Goal: Check status

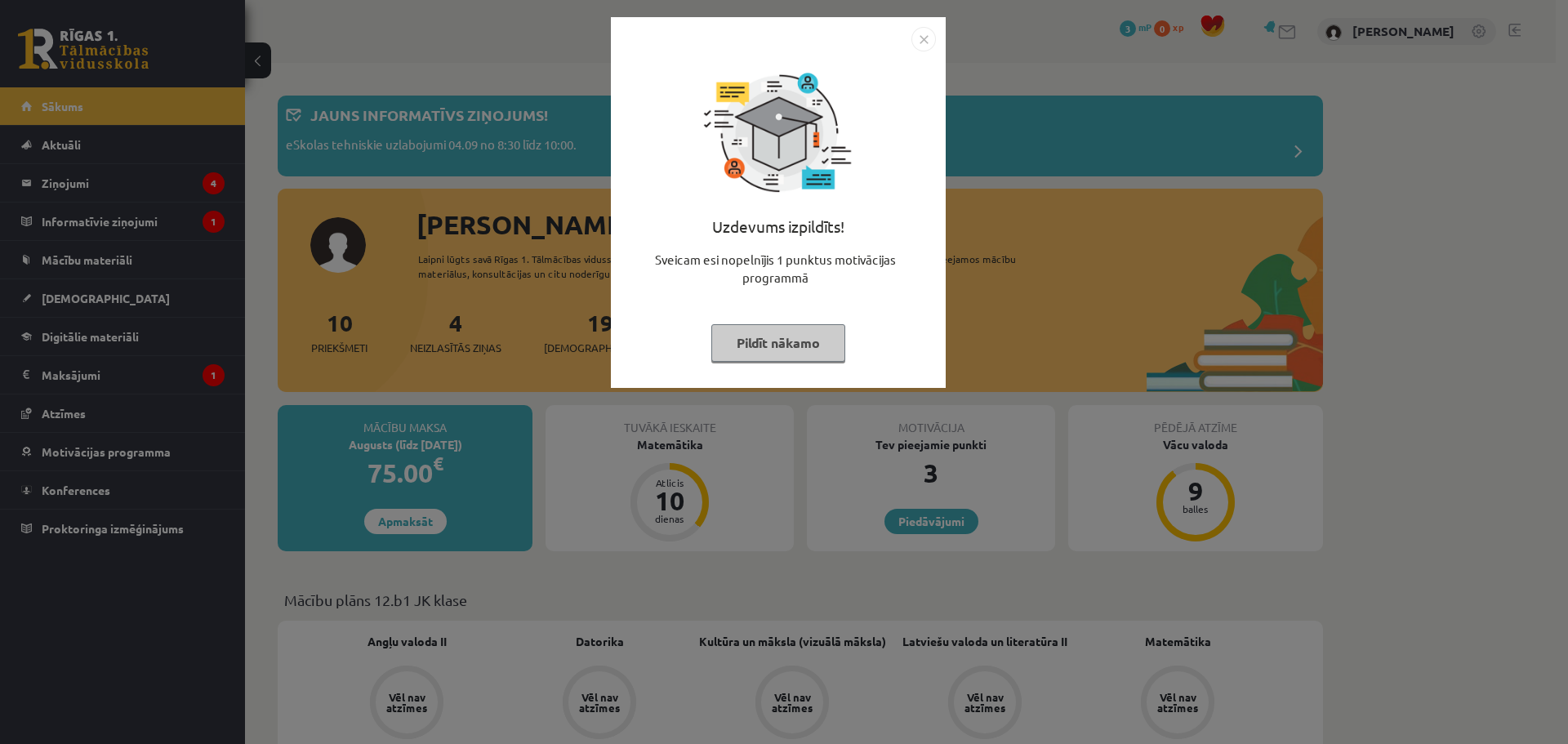
click at [929, 41] on img "Close" at bounding box center [923, 39] width 25 height 25
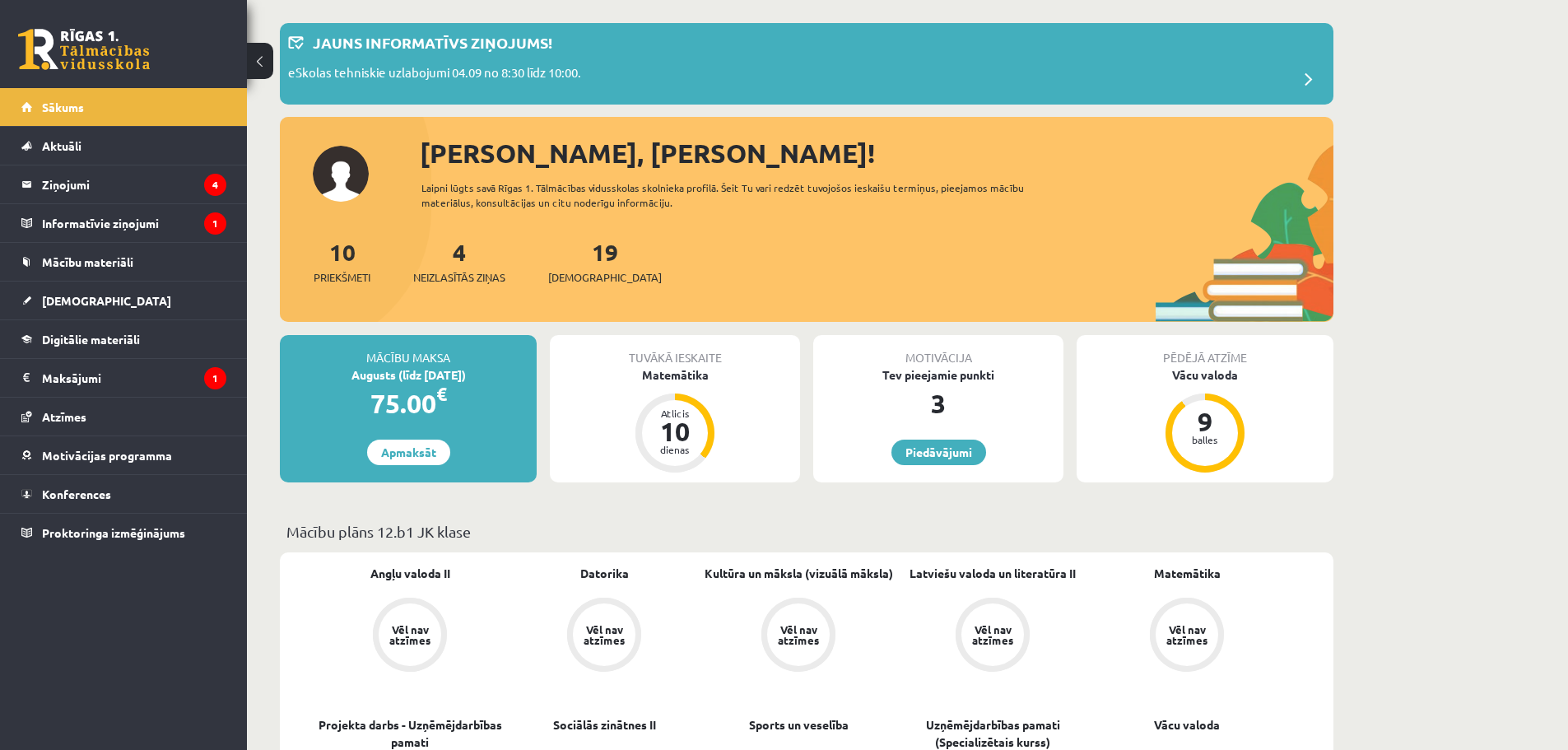
scroll to position [83, 0]
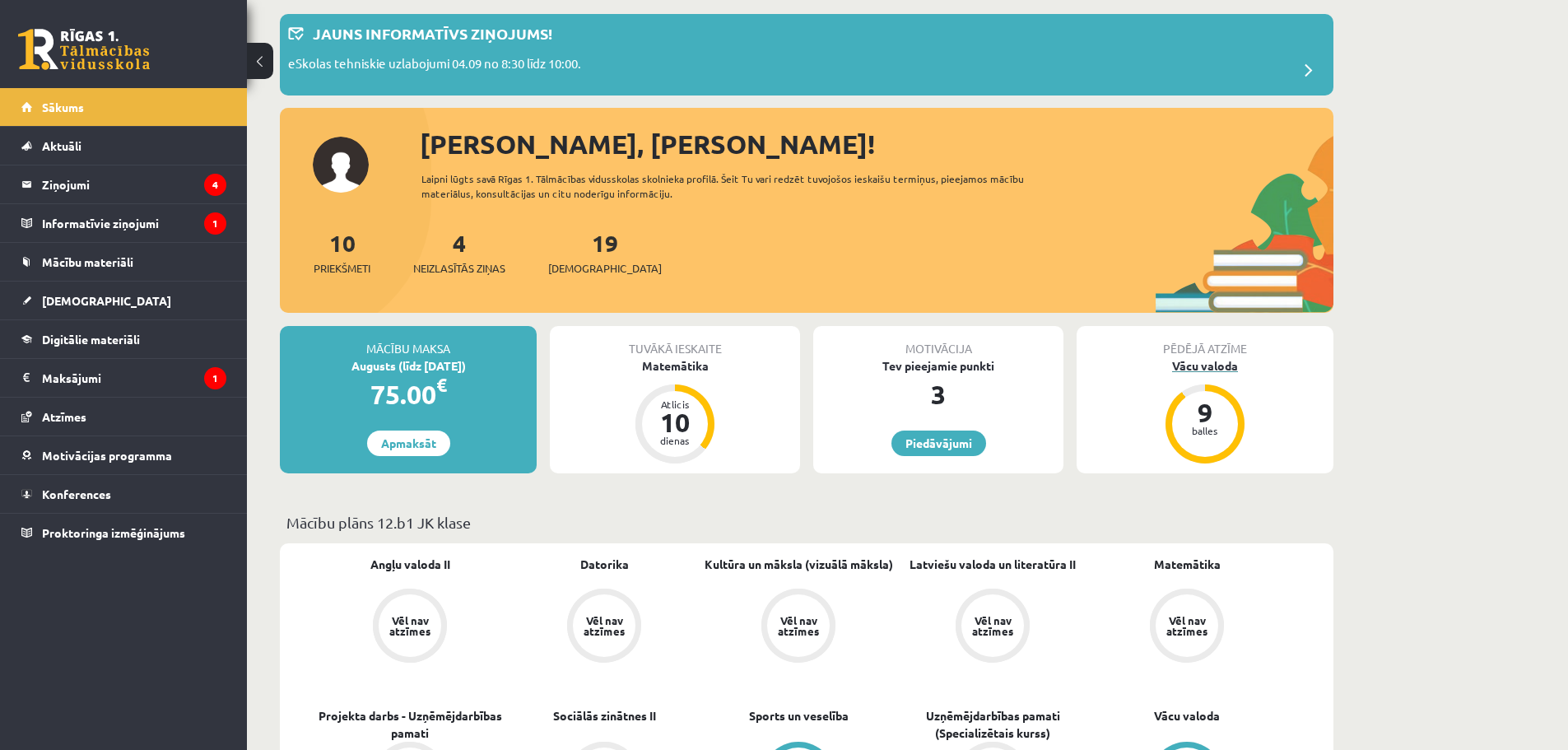
click at [1179, 372] on div "Vācu valoda" at bounding box center [1205, 366] width 257 height 17
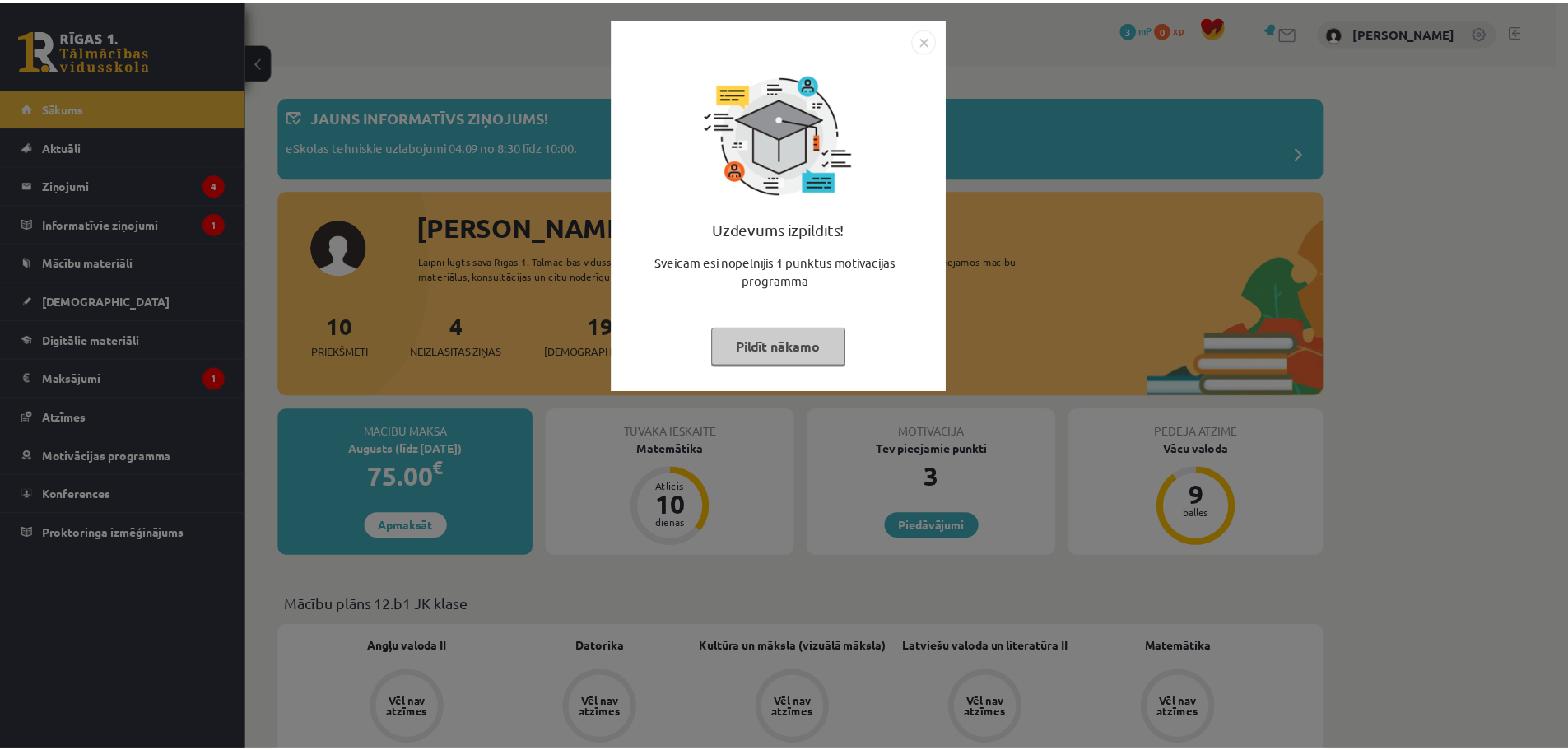
scroll to position [83, 0]
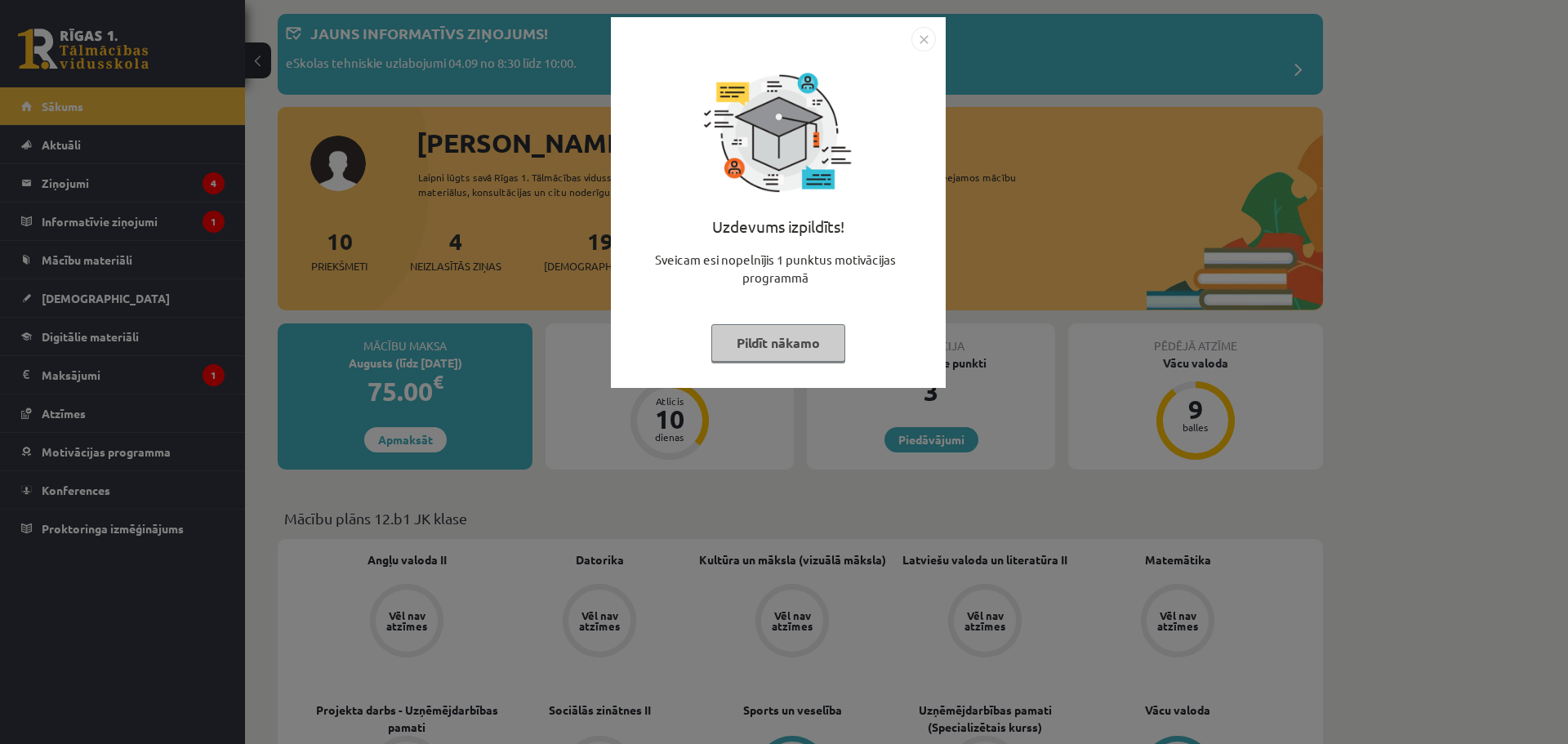
click at [917, 45] on img "Close" at bounding box center [923, 39] width 25 height 25
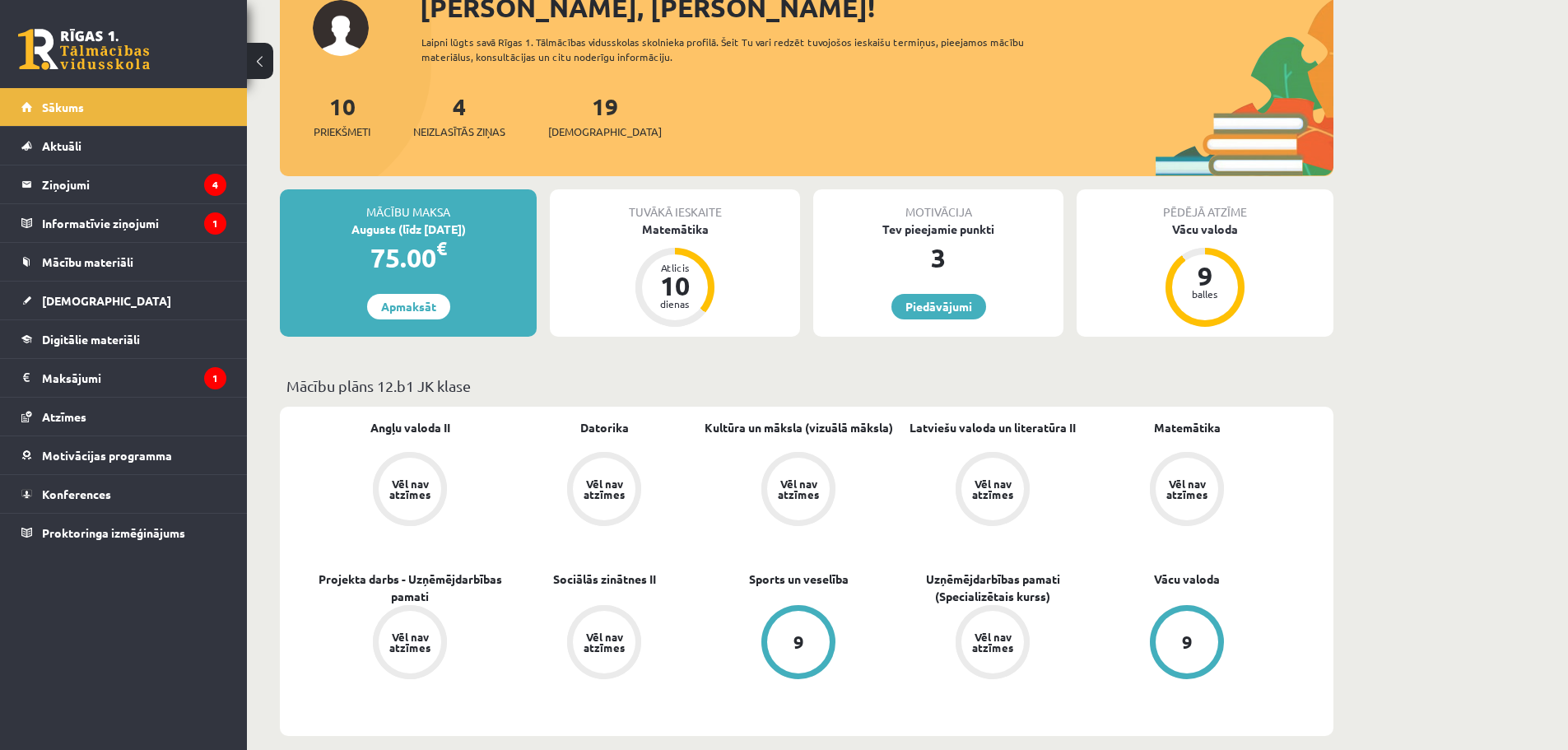
scroll to position [220, 0]
click at [399, 482] on div "Vēl nav atzīmes" at bounding box center [410, 488] width 46 height 21
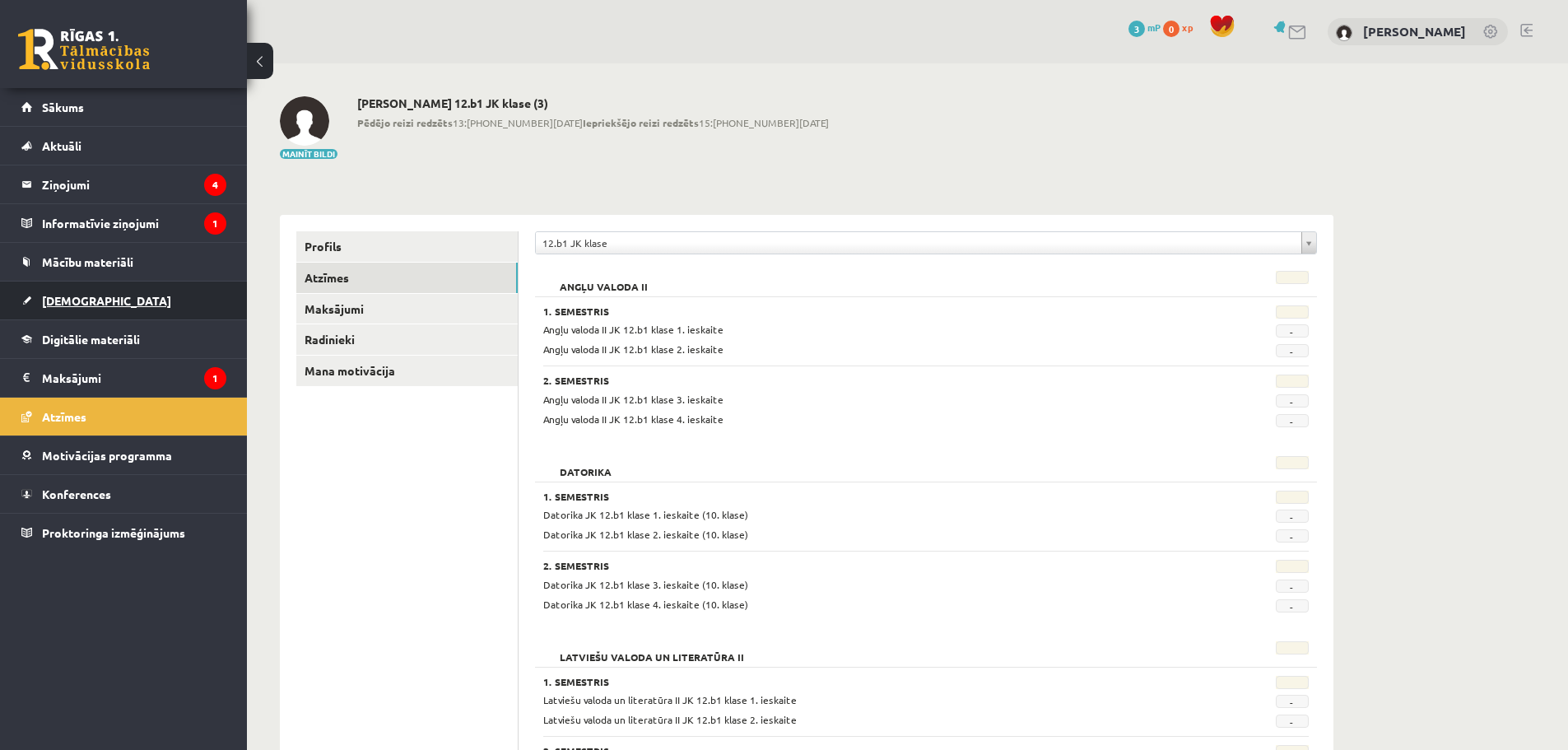
click at [103, 312] on link "[DEMOGRAPHIC_DATA]" at bounding box center [123, 300] width 205 height 38
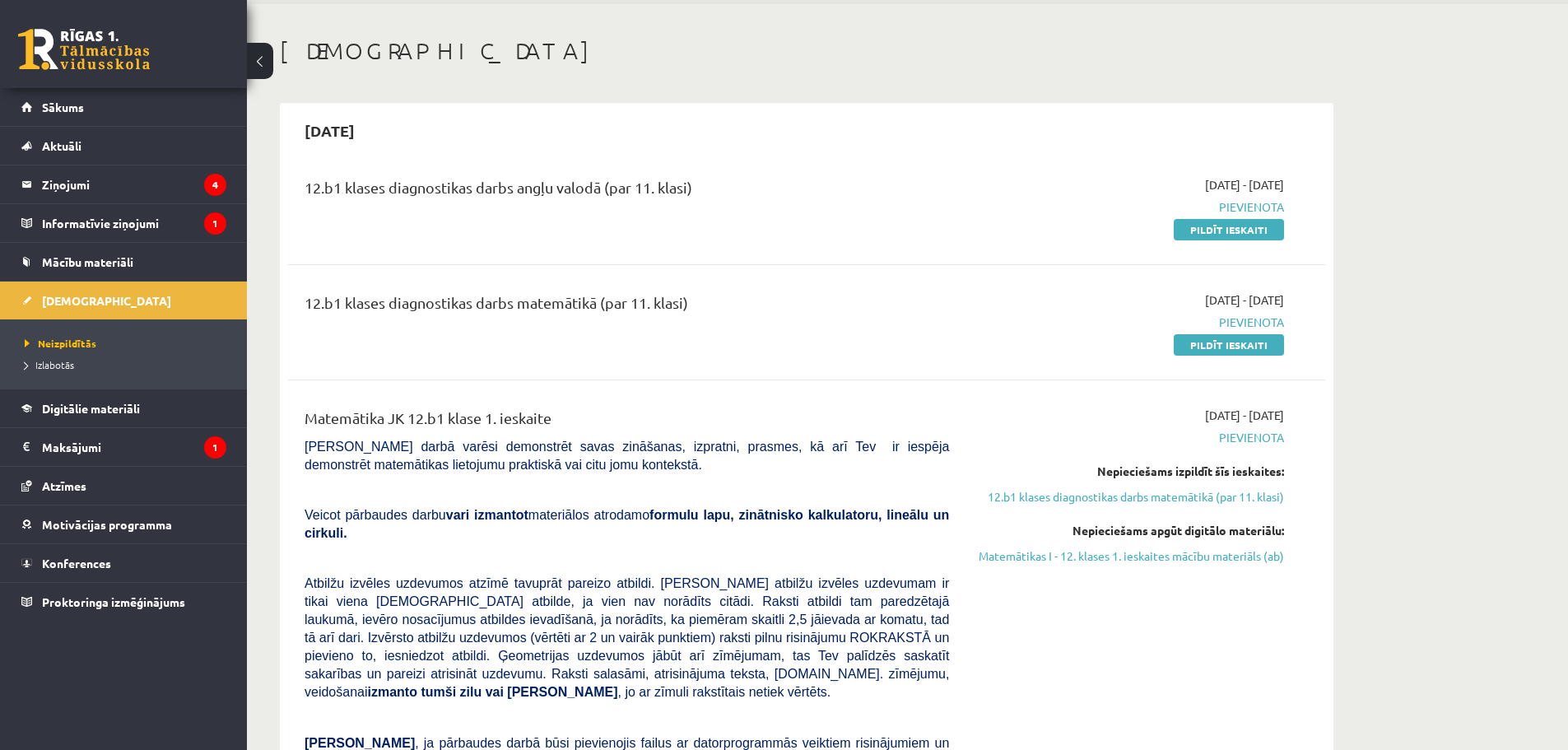
scroll to position [55, 0]
